Goal: Navigation & Orientation: Find specific page/section

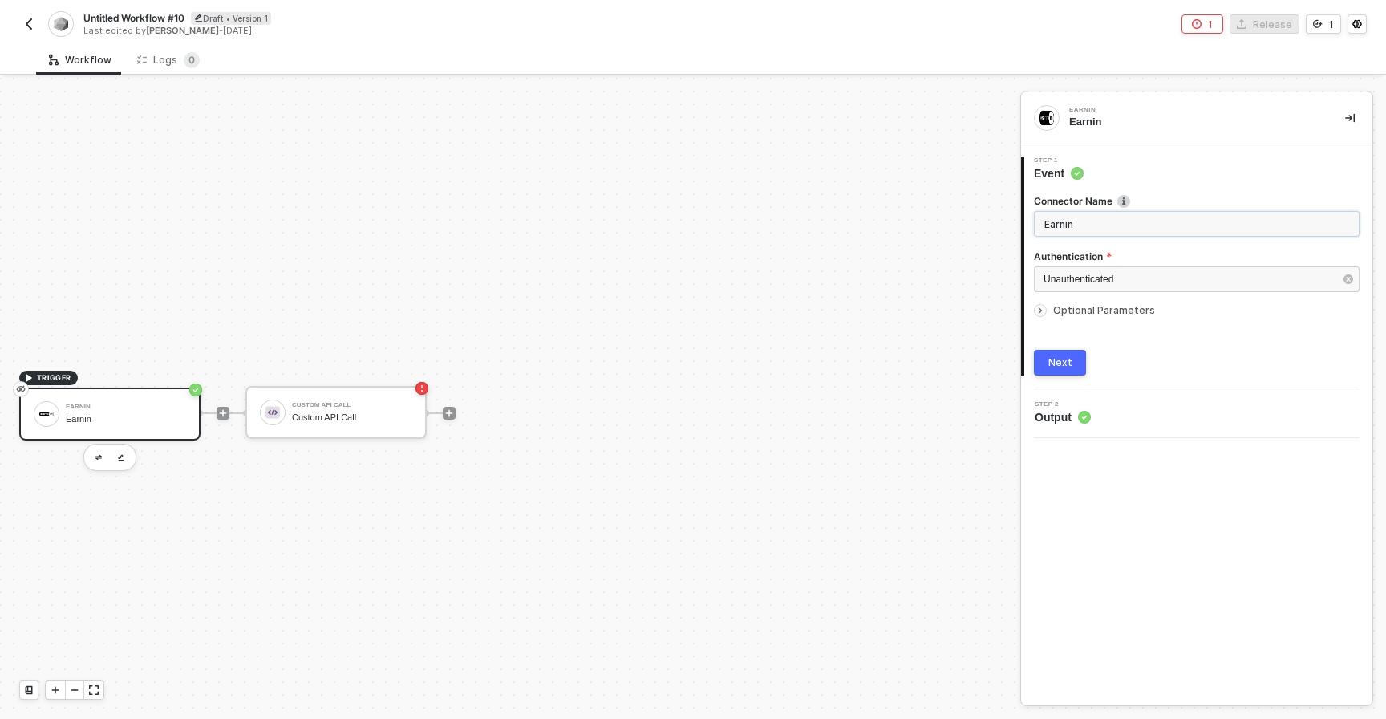
scroll to position [30, 0]
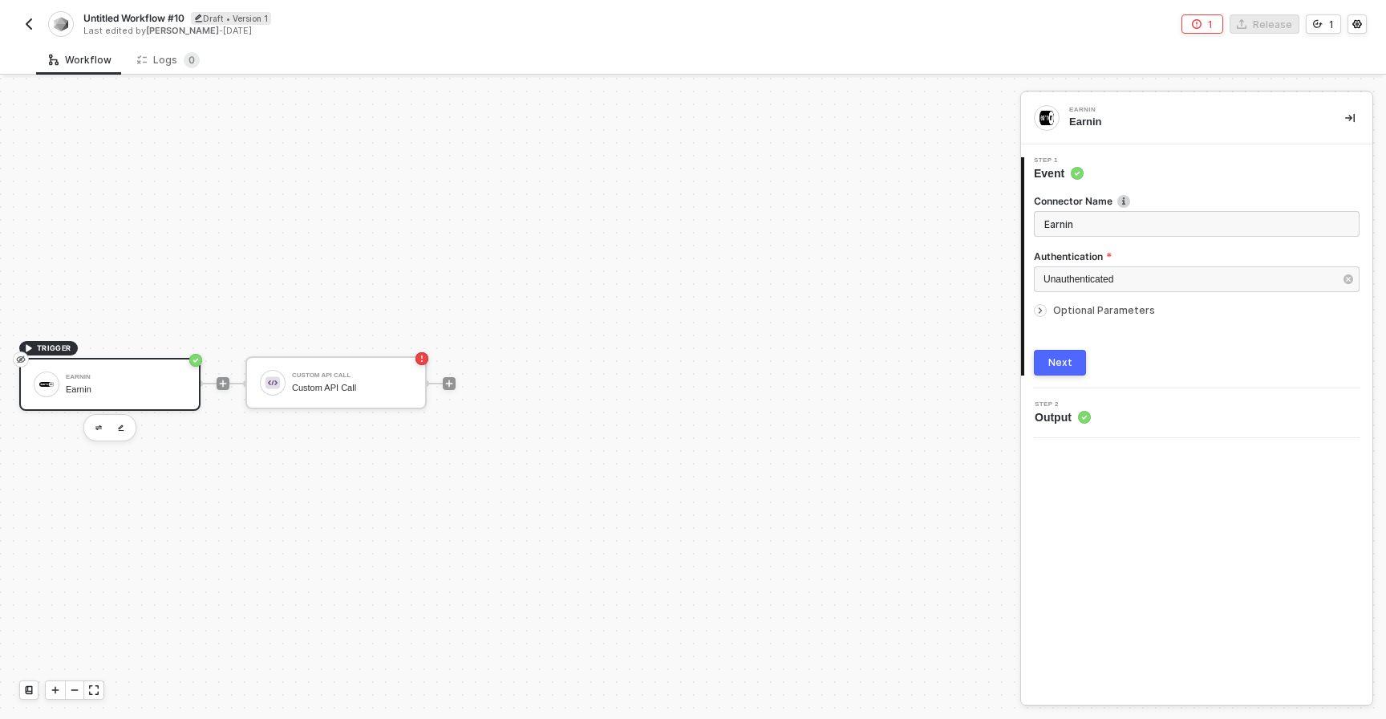
click at [30, 24] on img "button" at bounding box center [28, 24] width 13 height 13
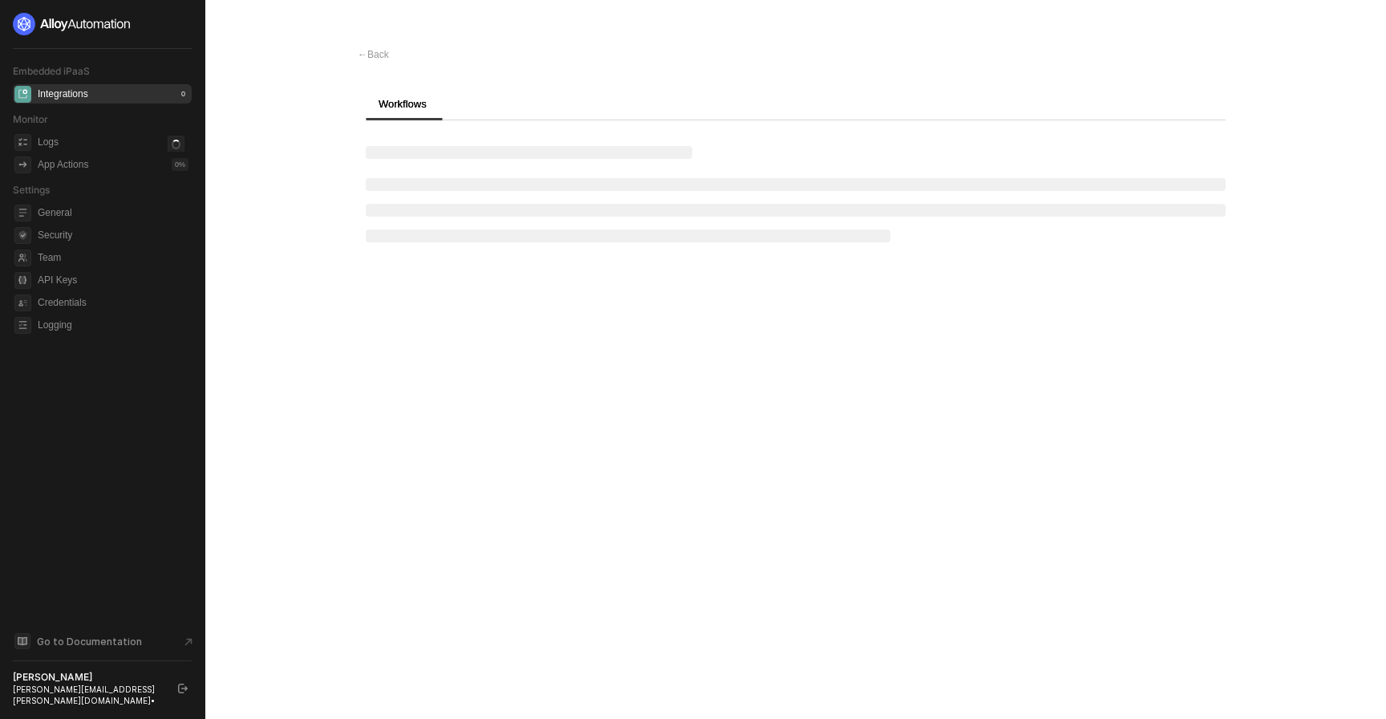
click at [85, 93] on div "Integrations" at bounding box center [63, 94] width 51 height 14
